Goal: Task Accomplishment & Management: Complete application form

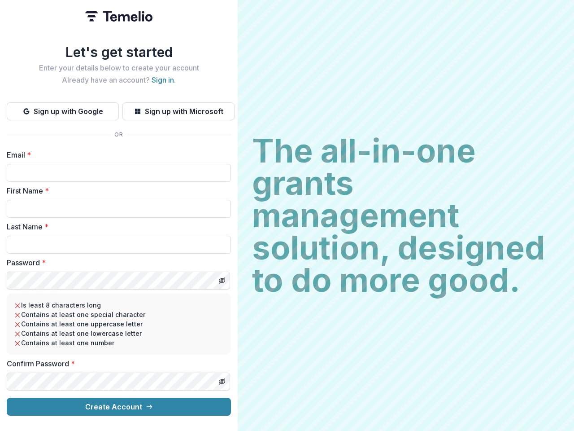
click at [287, 215] on h2 "The all-in-one grants management solution, designed to do more good." at bounding box center [406, 216] width 308 height 162
click at [63, 108] on button "Sign up with Google" at bounding box center [63, 111] width 112 height 18
click at [178, 108] on button "Sign up with Microsoft" at bounding box center [178, 111] width 112 height 18
click at [222, 278] on line "Toggle password visibility" at bounding box center [221, 280] width 5 height 5
click at [222, 379] on line "Toggle password visibility" at bounding box center [221, 381] width 5 height 5
